Goal: Information Seeking & Learning: Learn about a topic

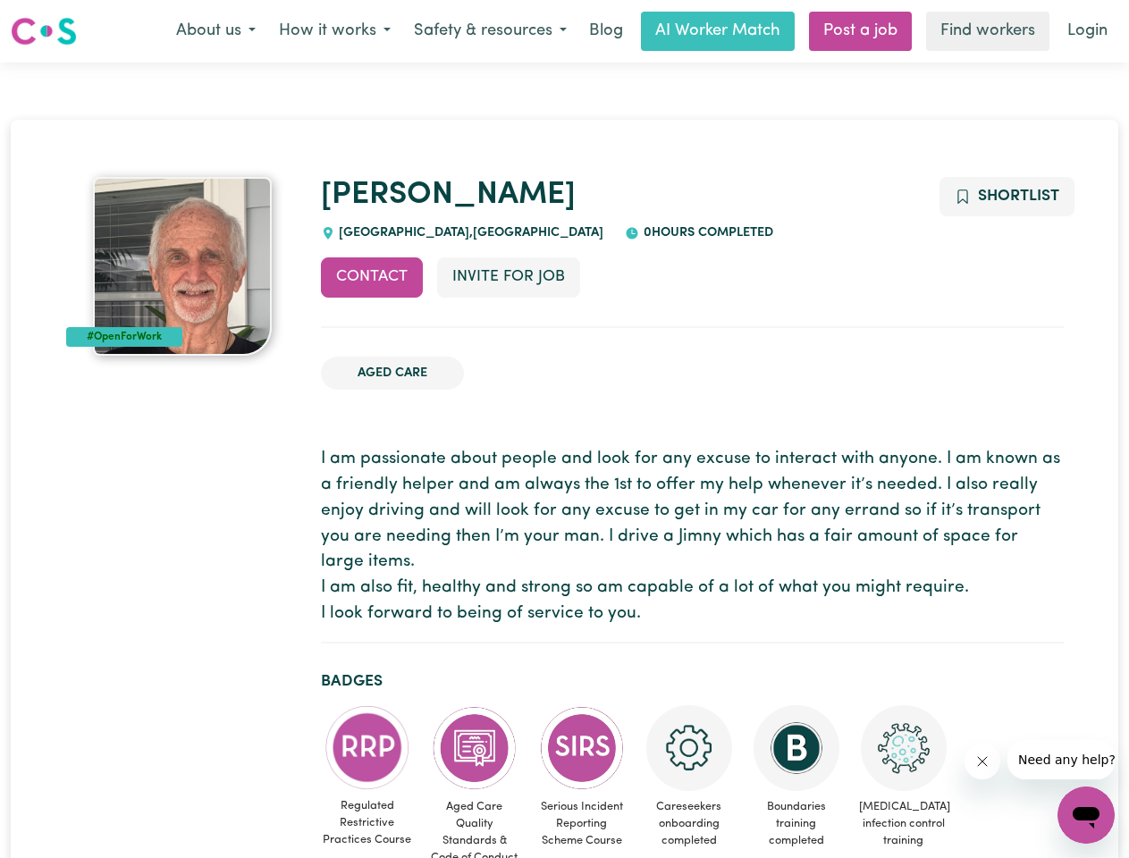
click at [215, 31] on button "About us" at bounding box center [215, 32] width 103 height 38
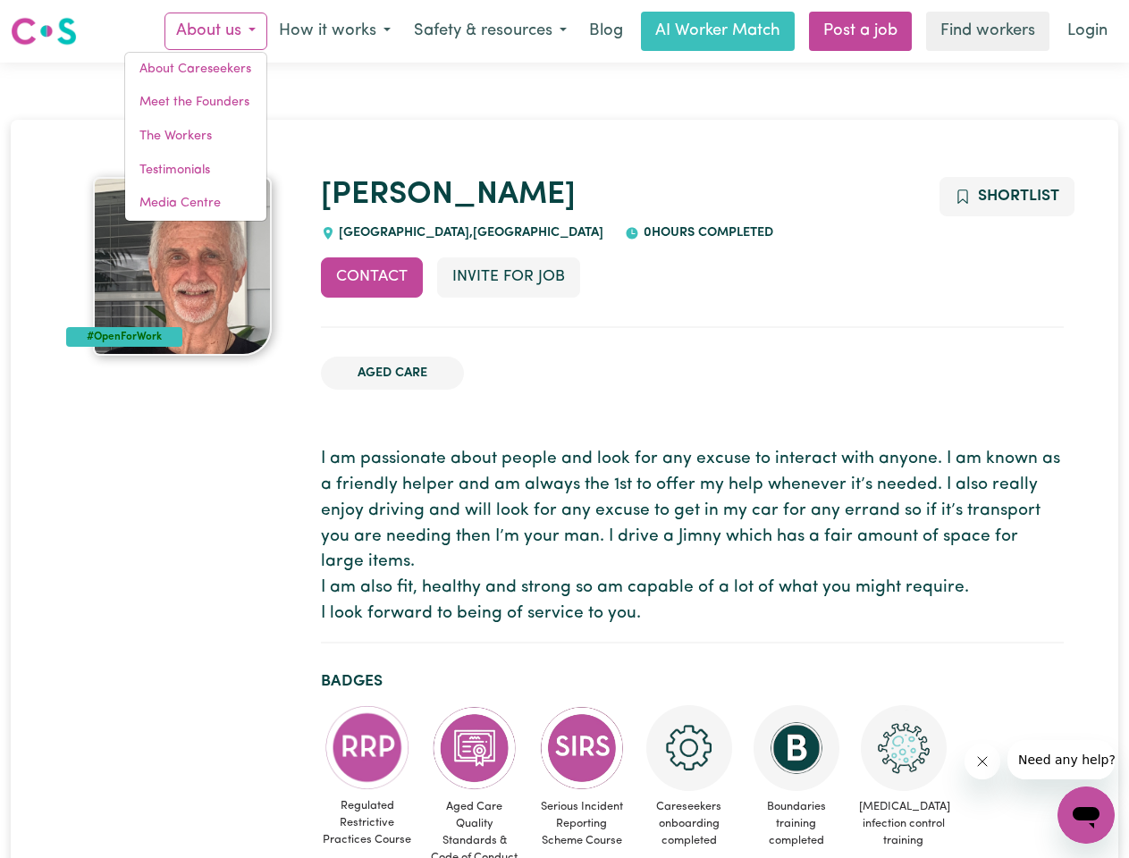
click at [333, 31] on button "How it works" at bounding box center [334, 32] width 135 height 38
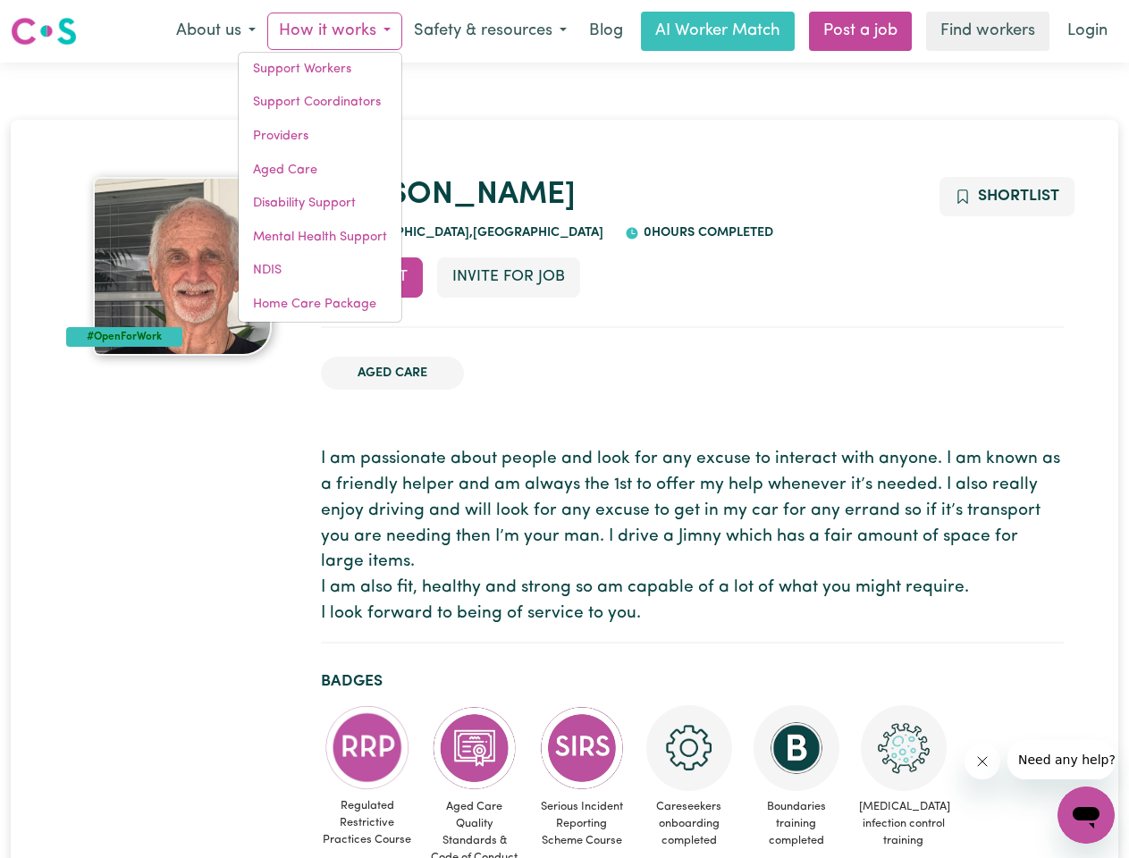
click at [489, 31] on button "Safety & resources" at bounding box center [490, 32] width 176 height 38
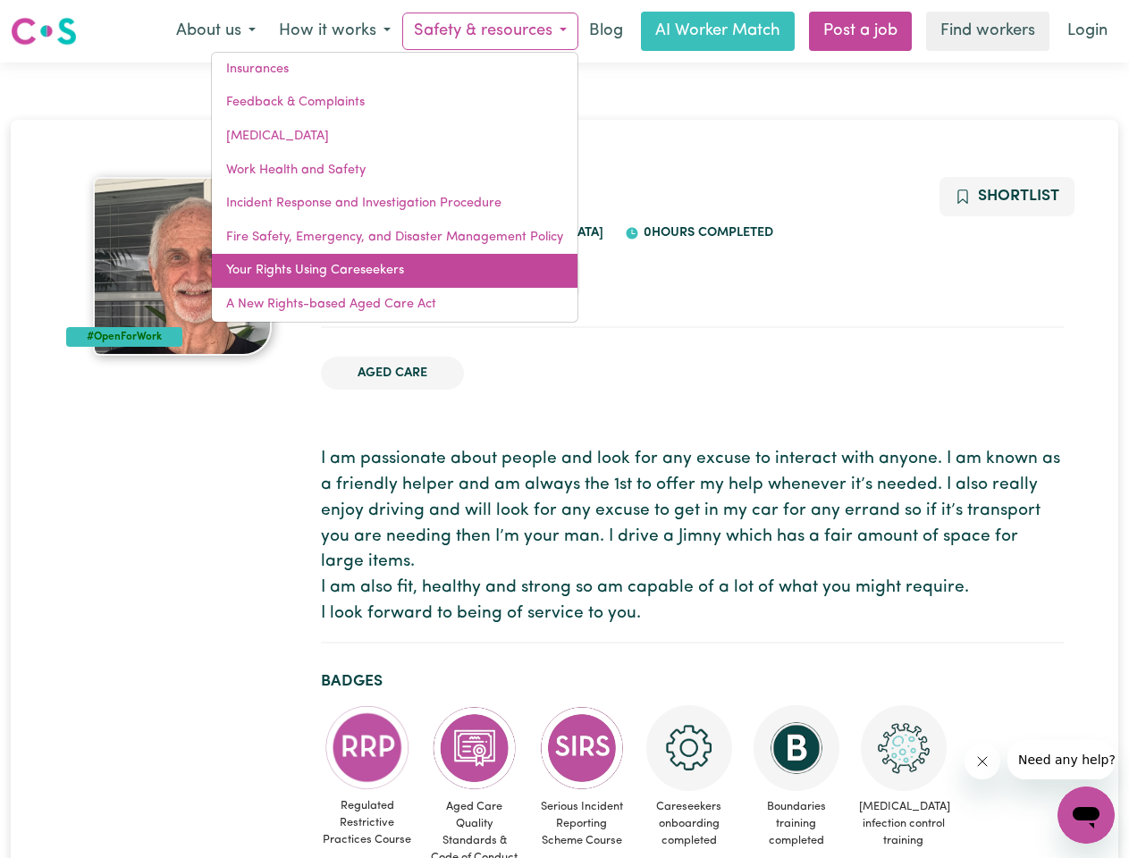
click at [372, 277] on link "Your Rights Using Careseekers" at bounding box center [395, 271] width 366 height 34
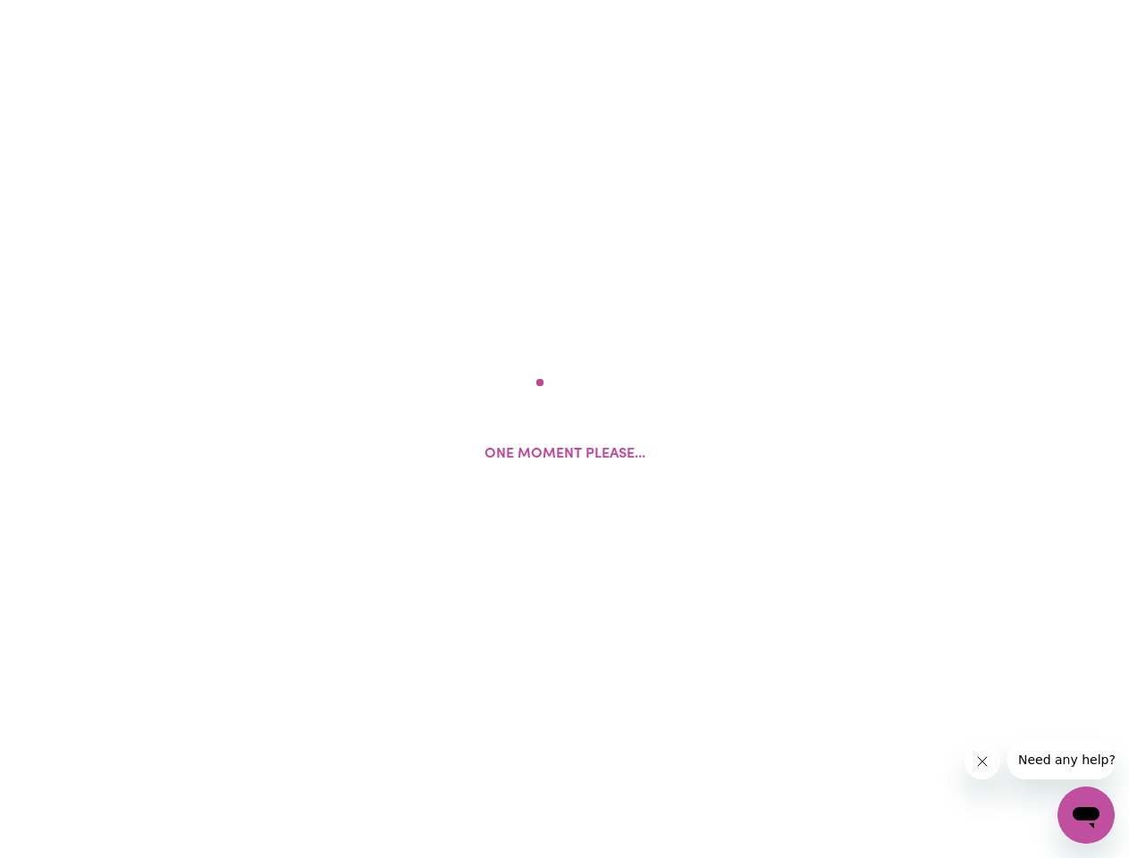
click at [508, 0] on html "One moment please..." at bounding box center [564, 0] width 1129 height 0
click at [1006, 0] on html at bounding box center [564, 0] width 1129 height 0
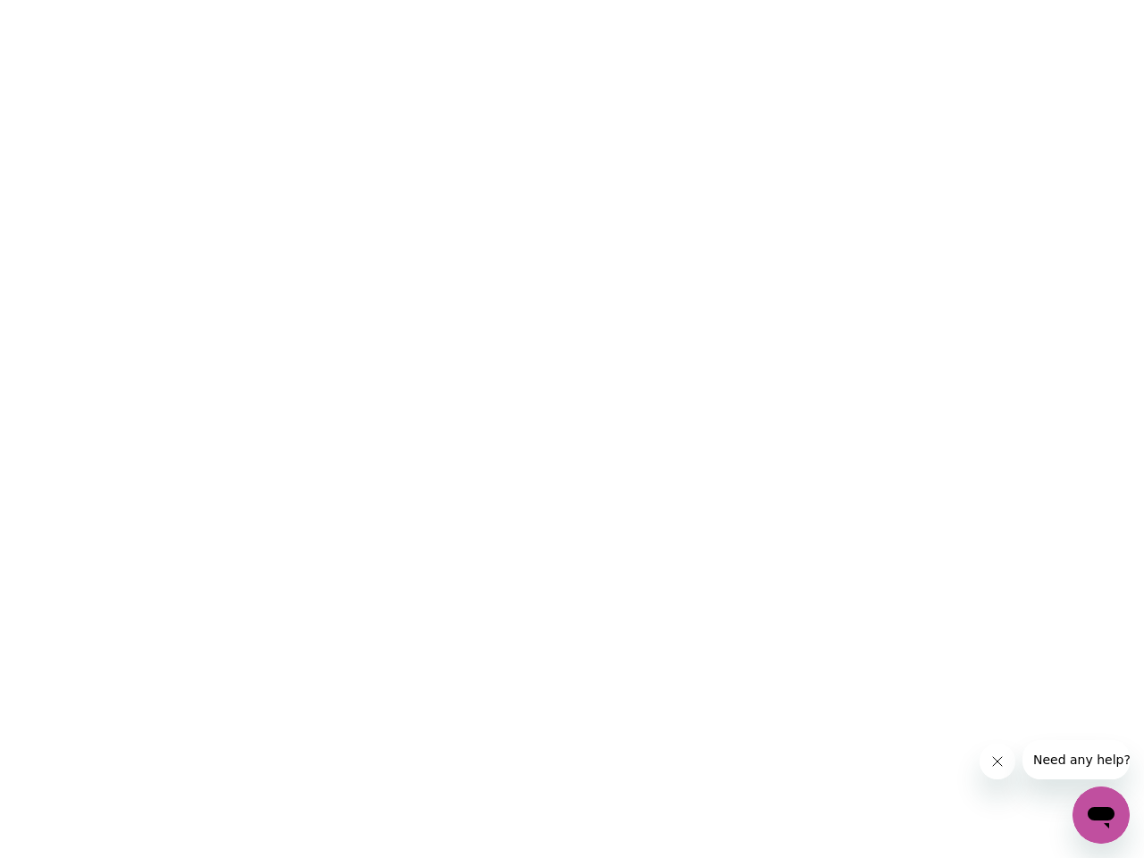
click at [367, 0] on html at bounding box center [572, 0] width 1144 height 0
click at [475, 0] on html at bounding box center [572, 0] width 1144 height 0
